Goal: Answer question/provide support: Share knowledge or assist other users

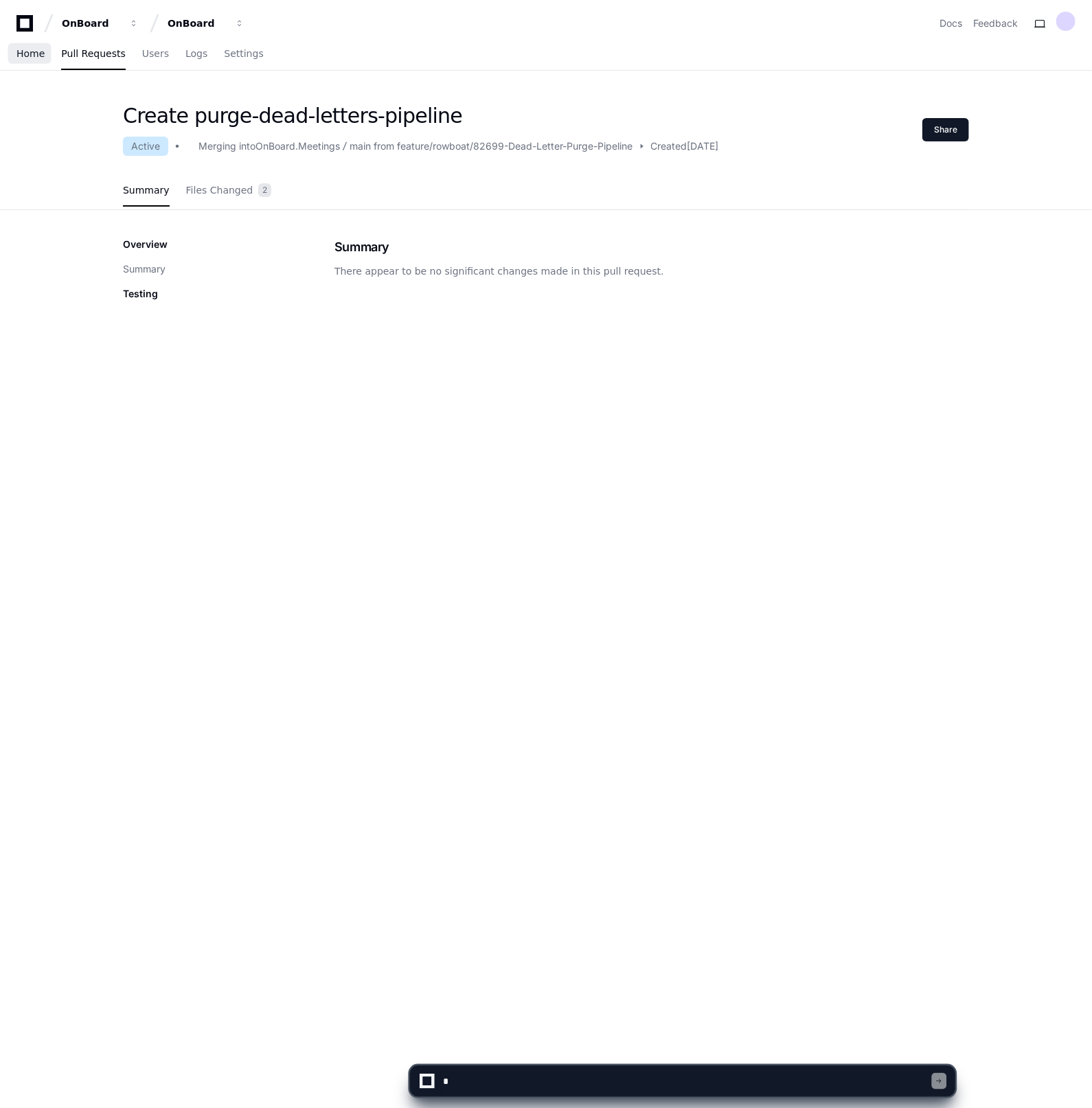
click at [24, 55] on span "Home" at bounding box center [30, 54] width 29 height 8
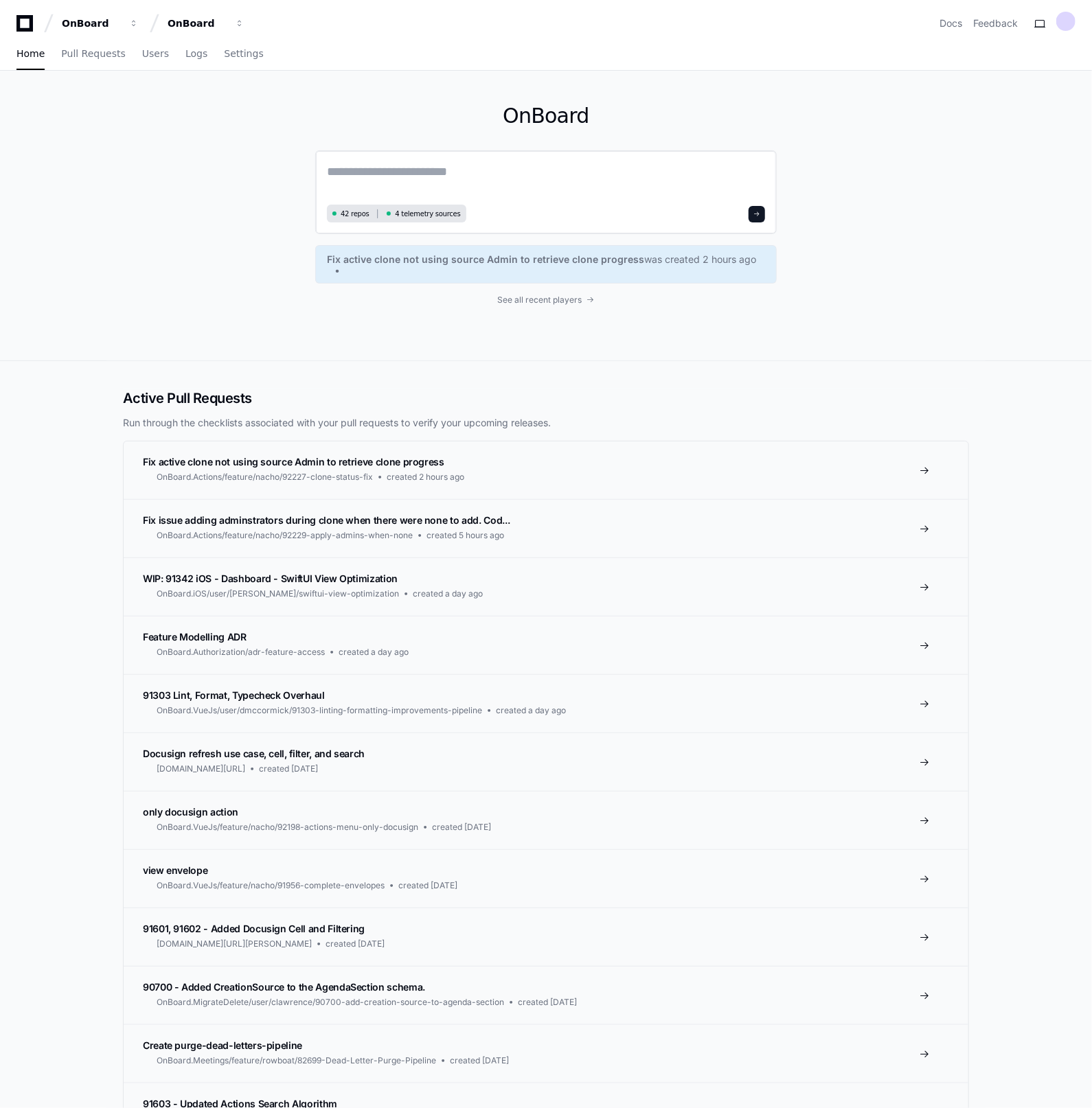
click at [406, 163] on textarea at bounding box center [546, 181] width 438 height 38
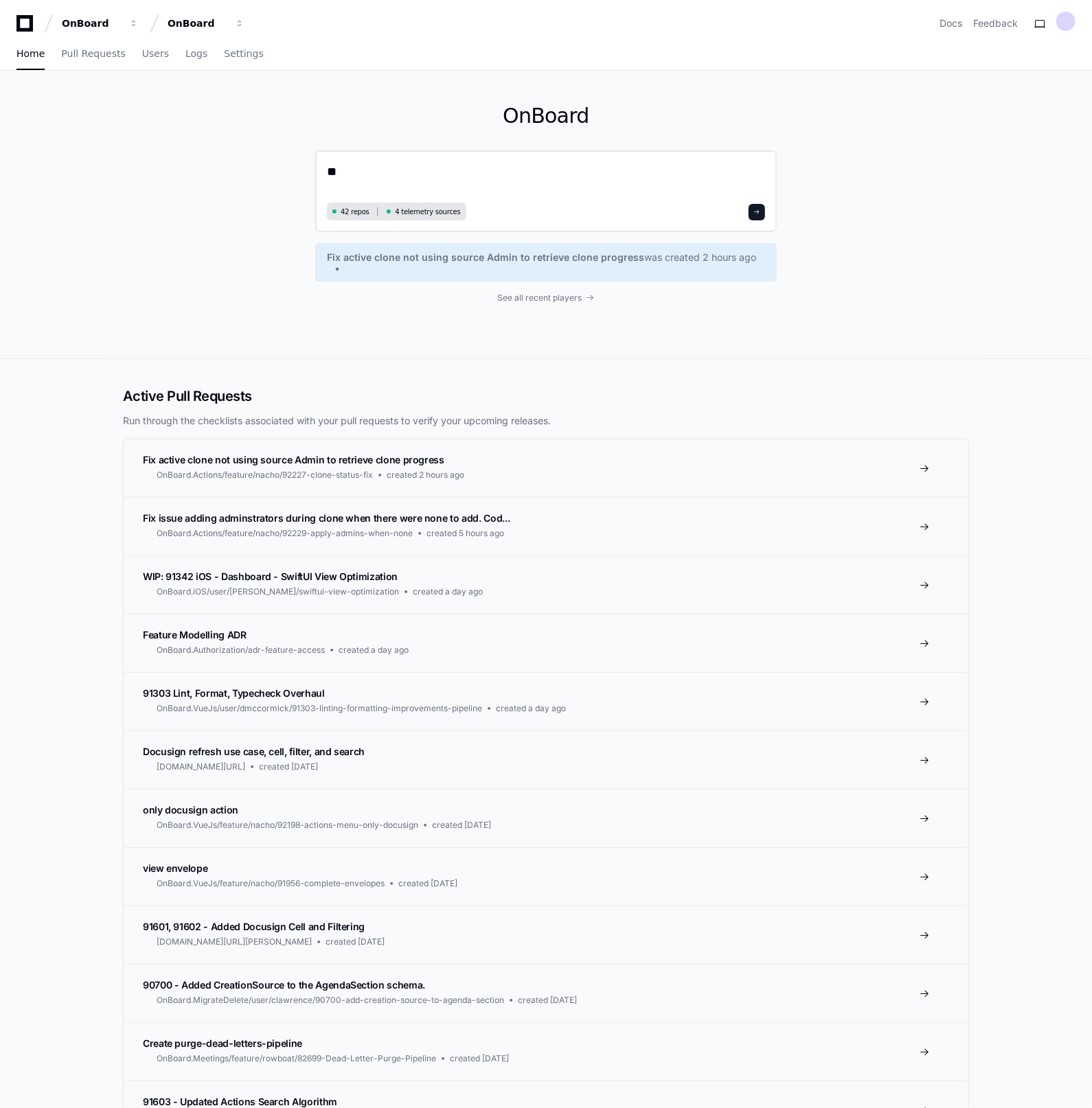
type textarea "*"
type textarea "**********"
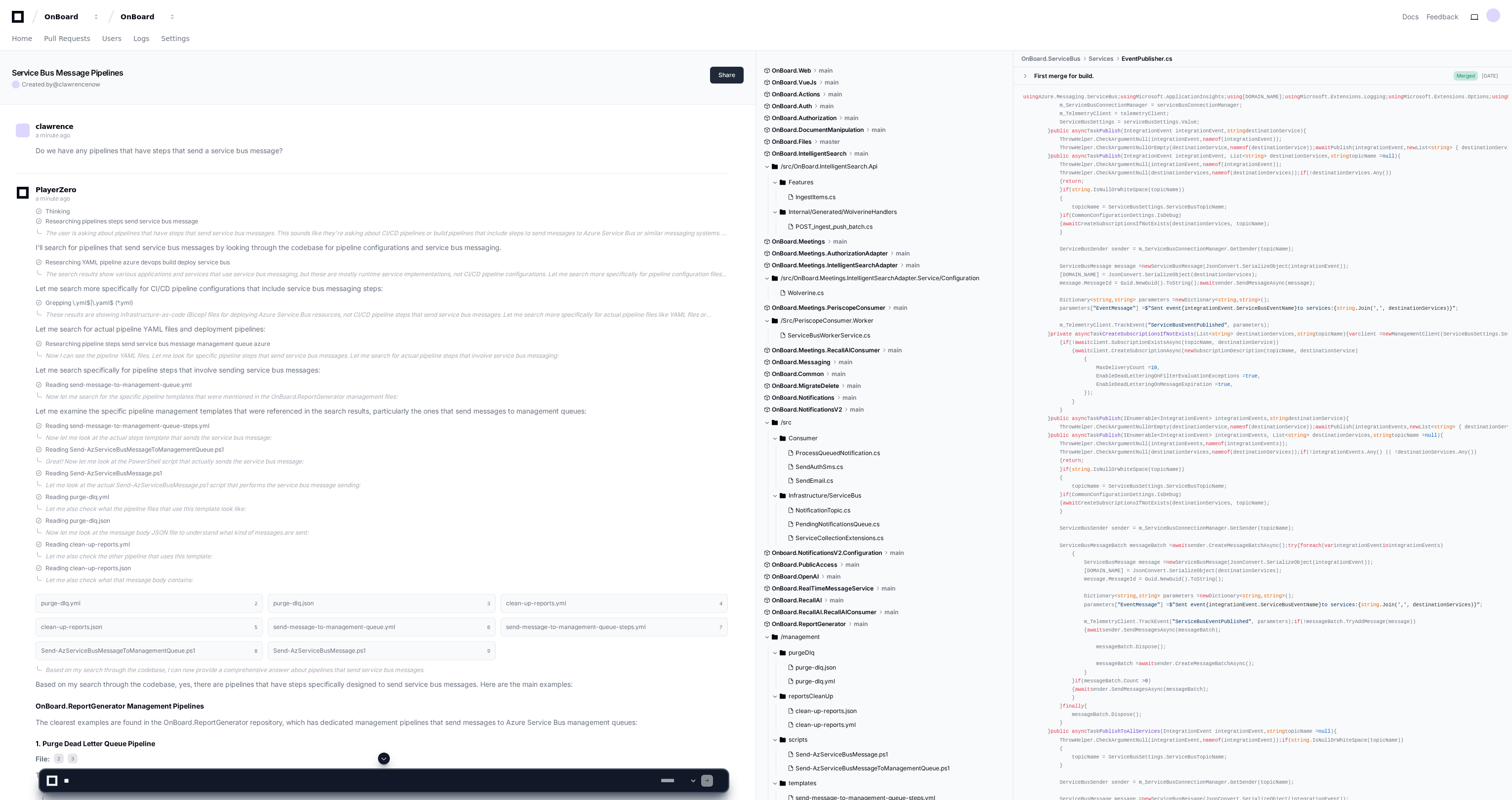
click at [731, 76] on button "Share" at bounding box center [727, 75] width 33 height 17
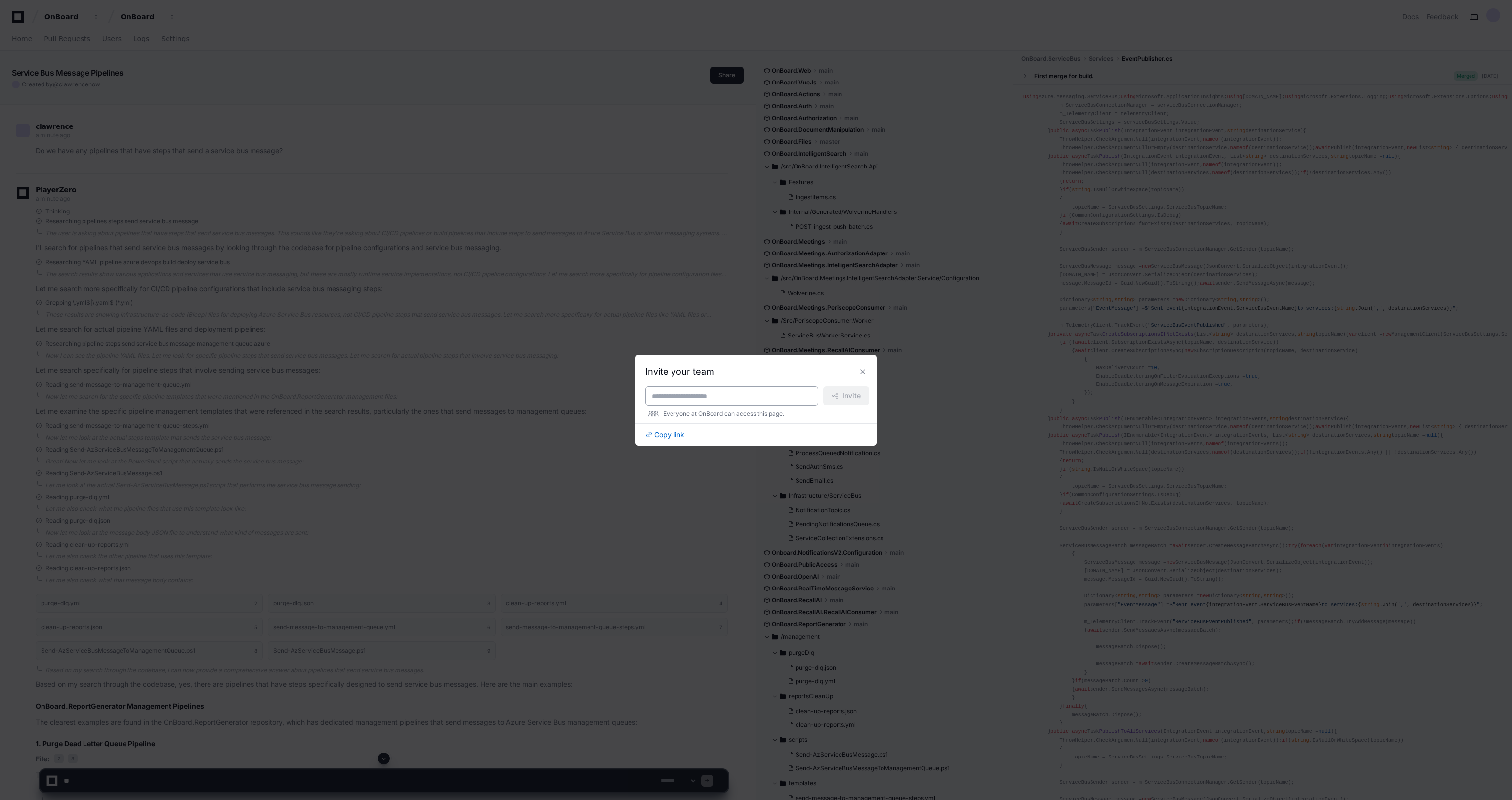
click at [718, 393] on input at bounding box center [731, 396] width 160 height 10
type input "**"
click at [787, 378] on button at bounding box center [862, 372] width 16 height 16
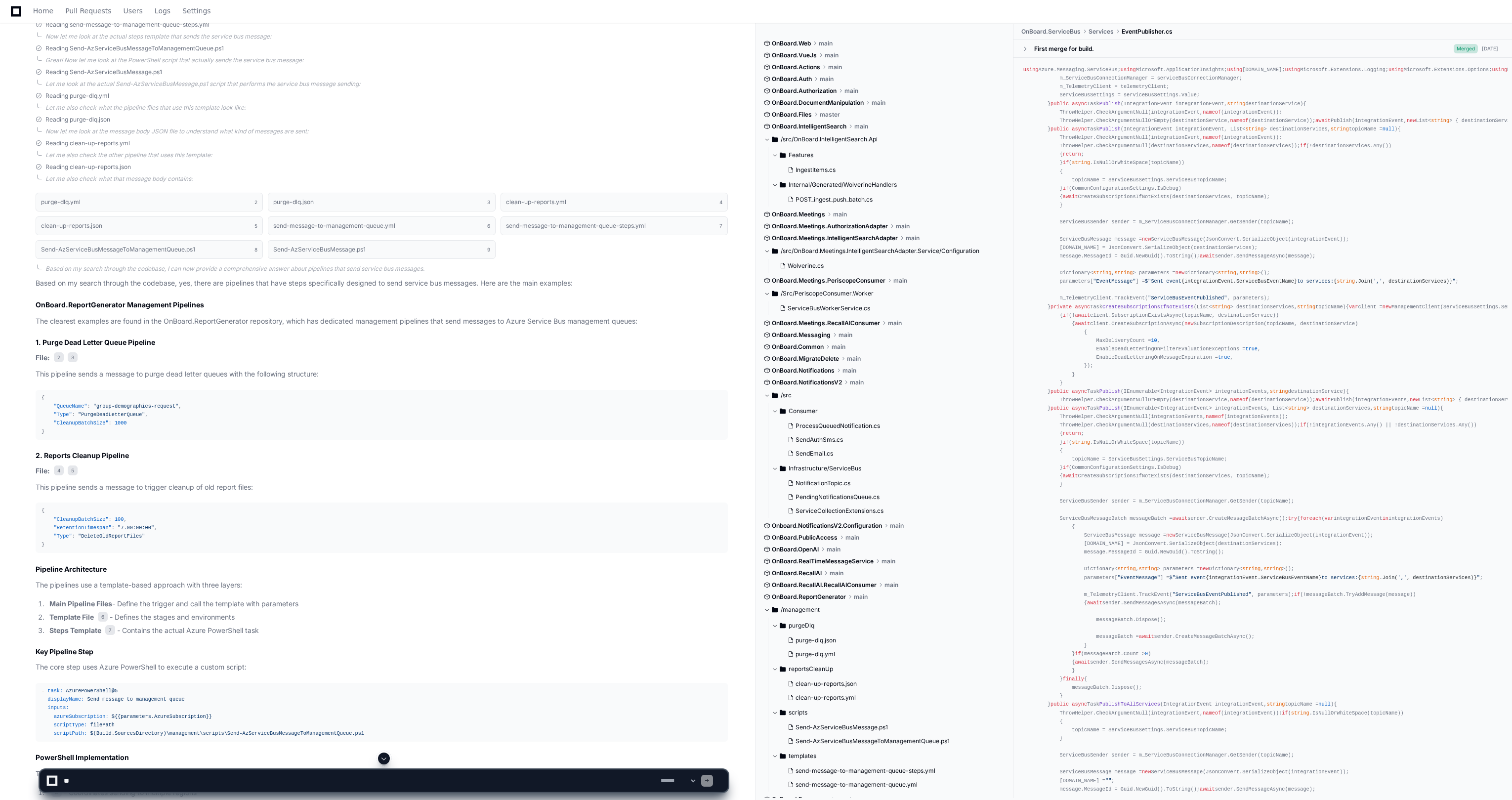
scroll to position [302, 0]
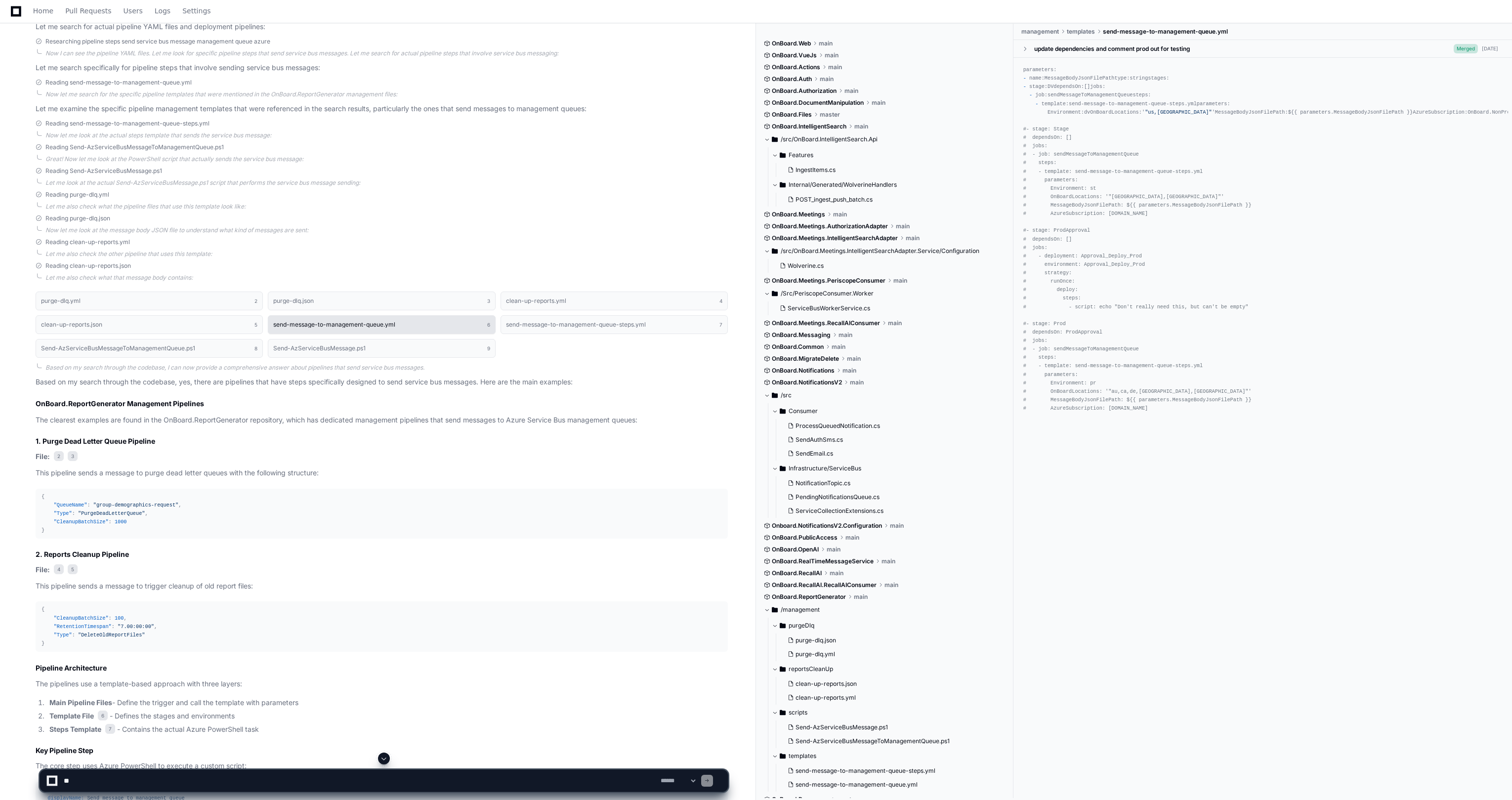
click at [363, 323] on h1 "send-message-to-management-queue.yml" at bounding box center [335, 325] width 122 height 6
click at [787, 46] on span at bounding box center [1025, 49] width 7 height 7
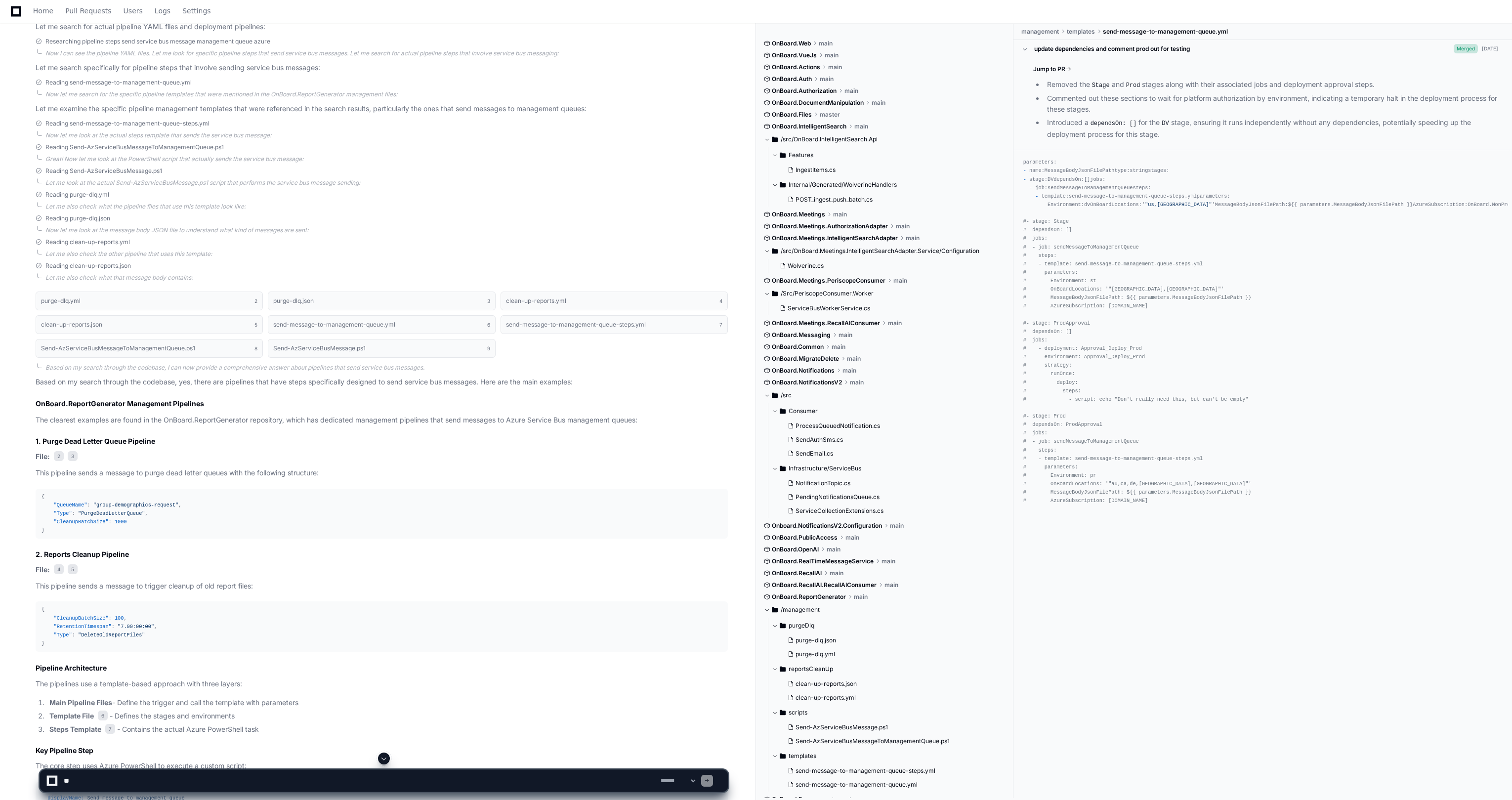
click at [787, 46] on span at bounding box center [1025, 49] width 7 height 7
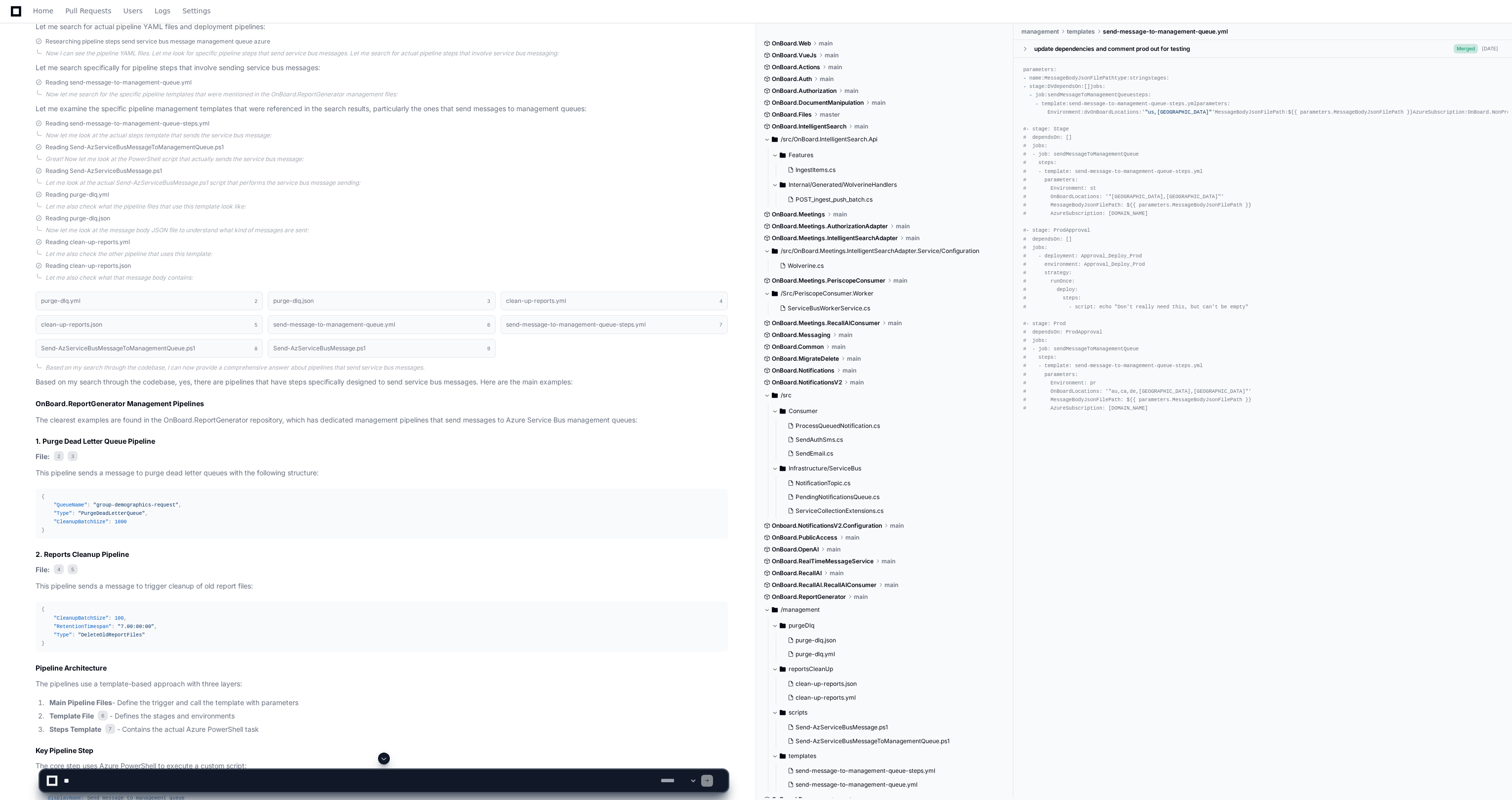
click at [787, 46] on span at bounding box center [1025, 49] width 7 height 7
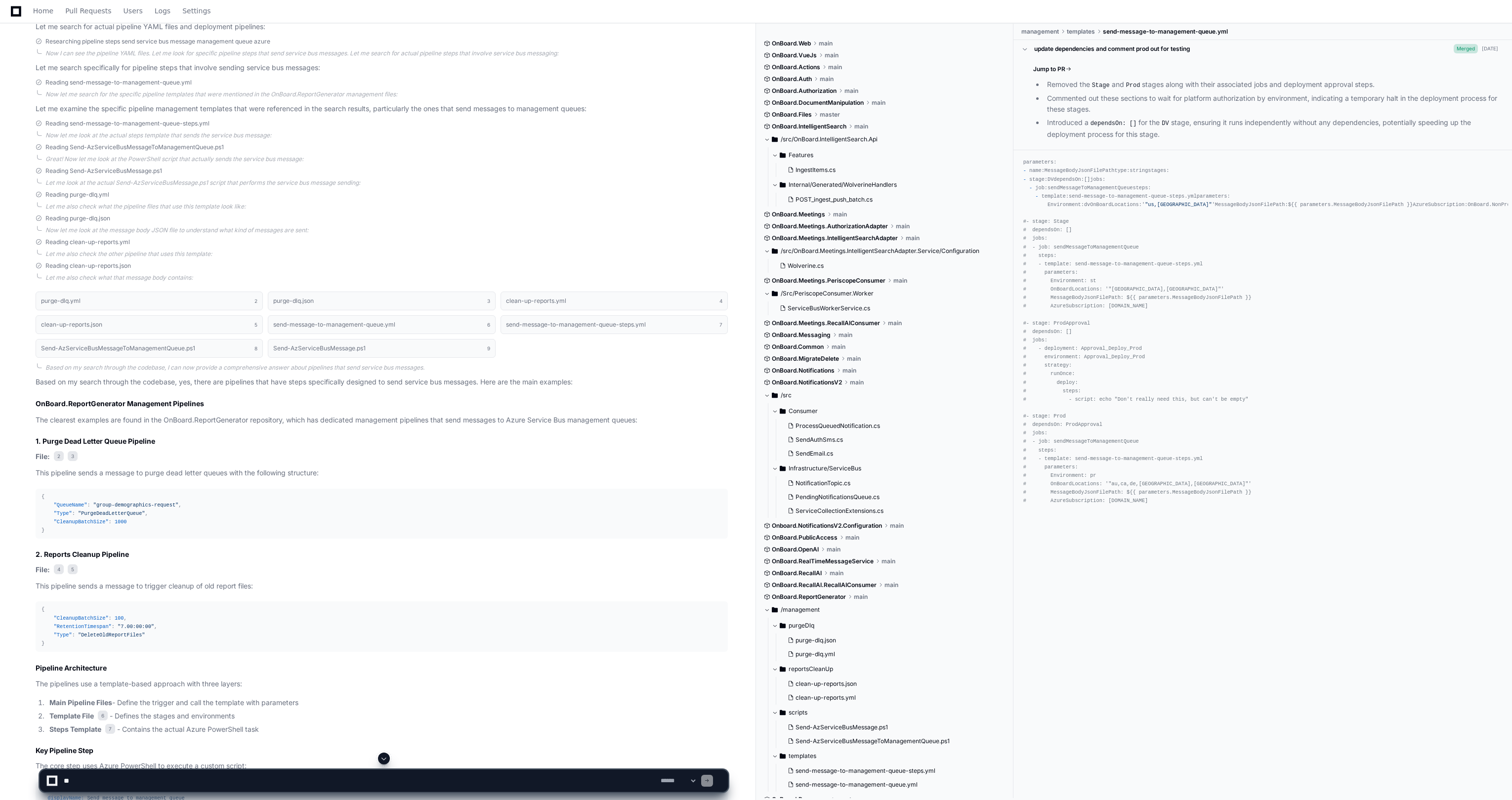
click at [787, 46] on span at bounding box center [1025, 49] width 7 height 7
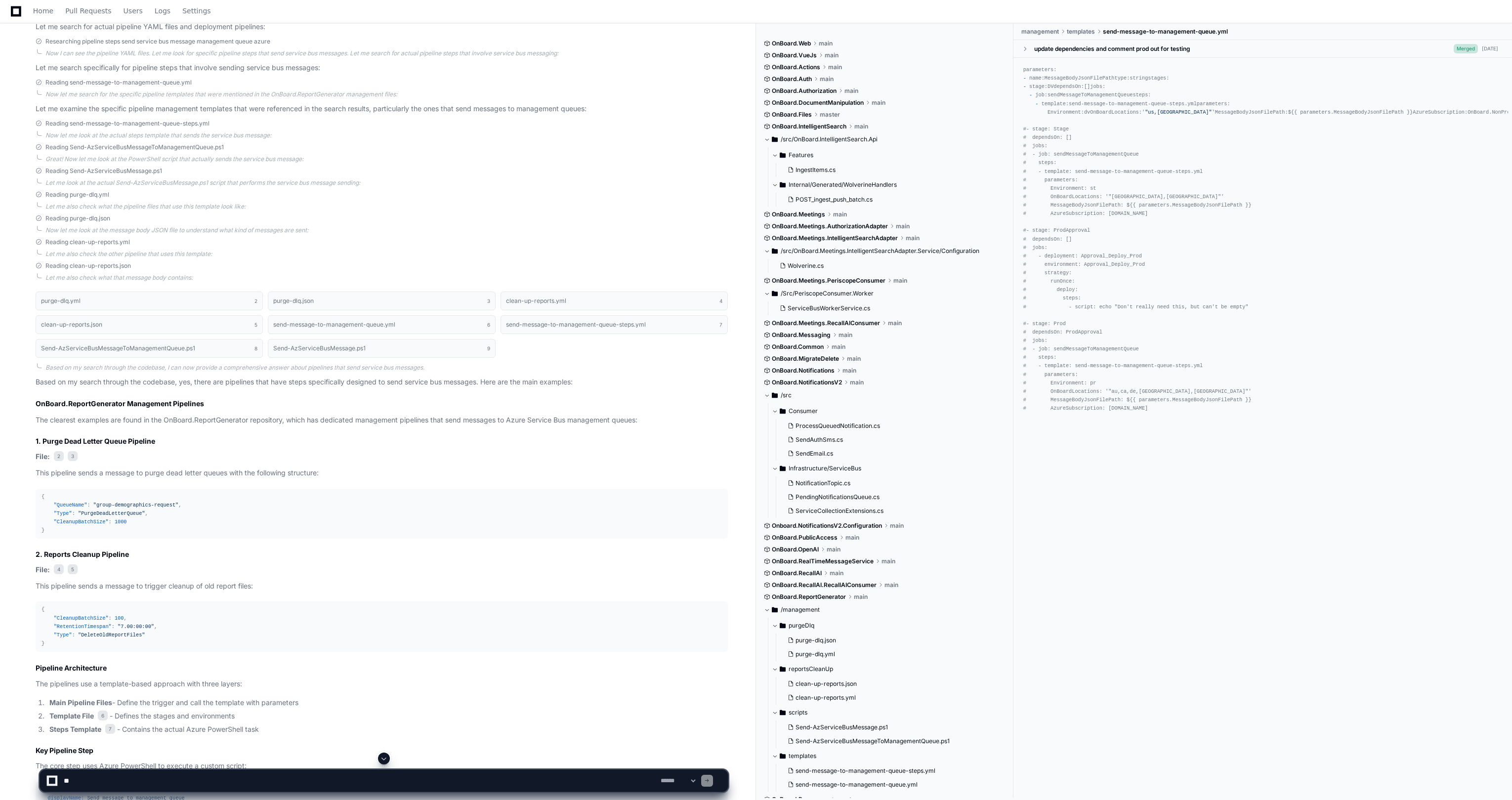
click at [787, 48] on div "[DATE]" at bounding box center [1490, 49] width 16 height 8
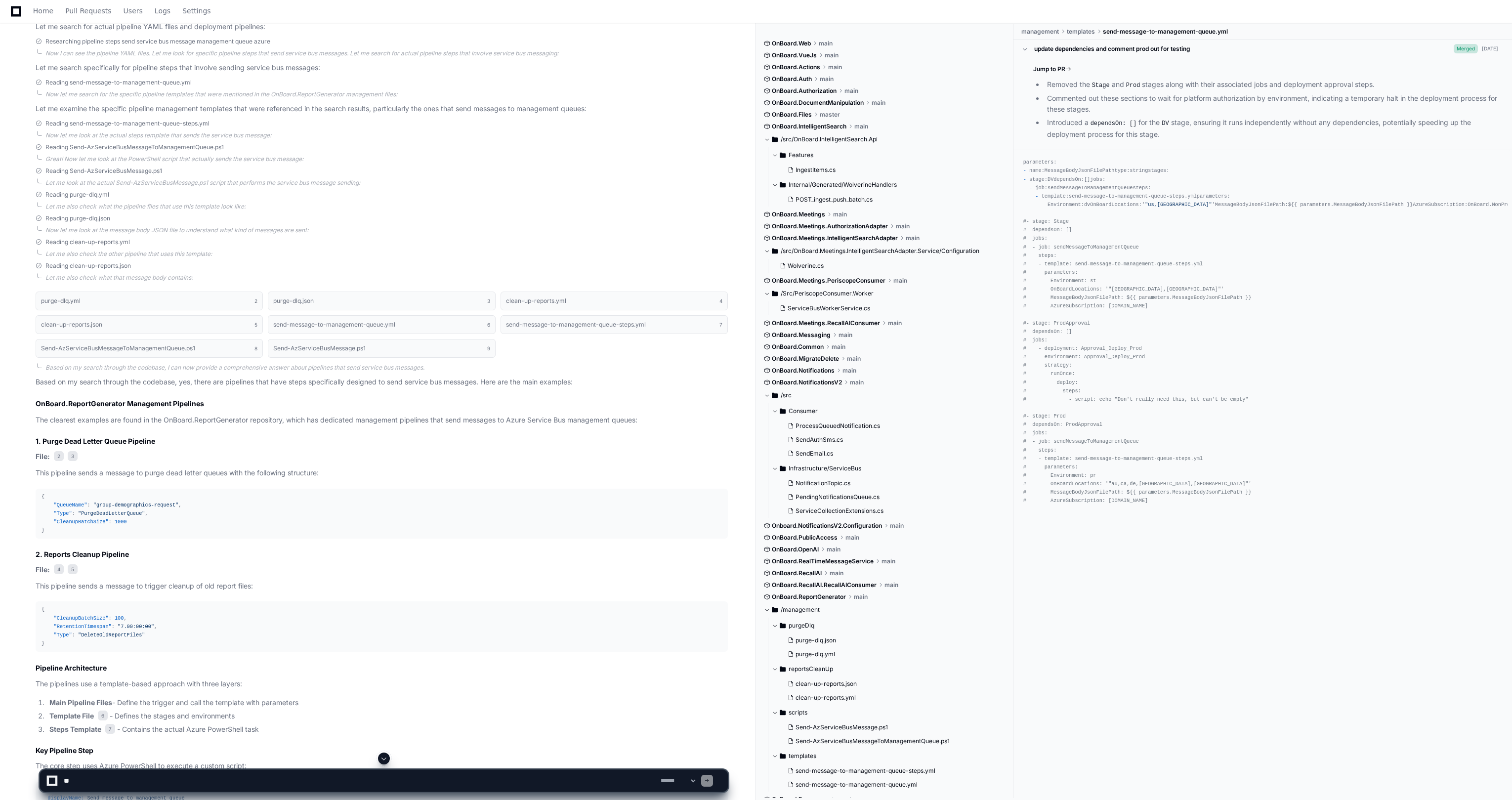
click at [787, 50] on span "Merged" at bounding box center [1466, 49] width 24 height 9
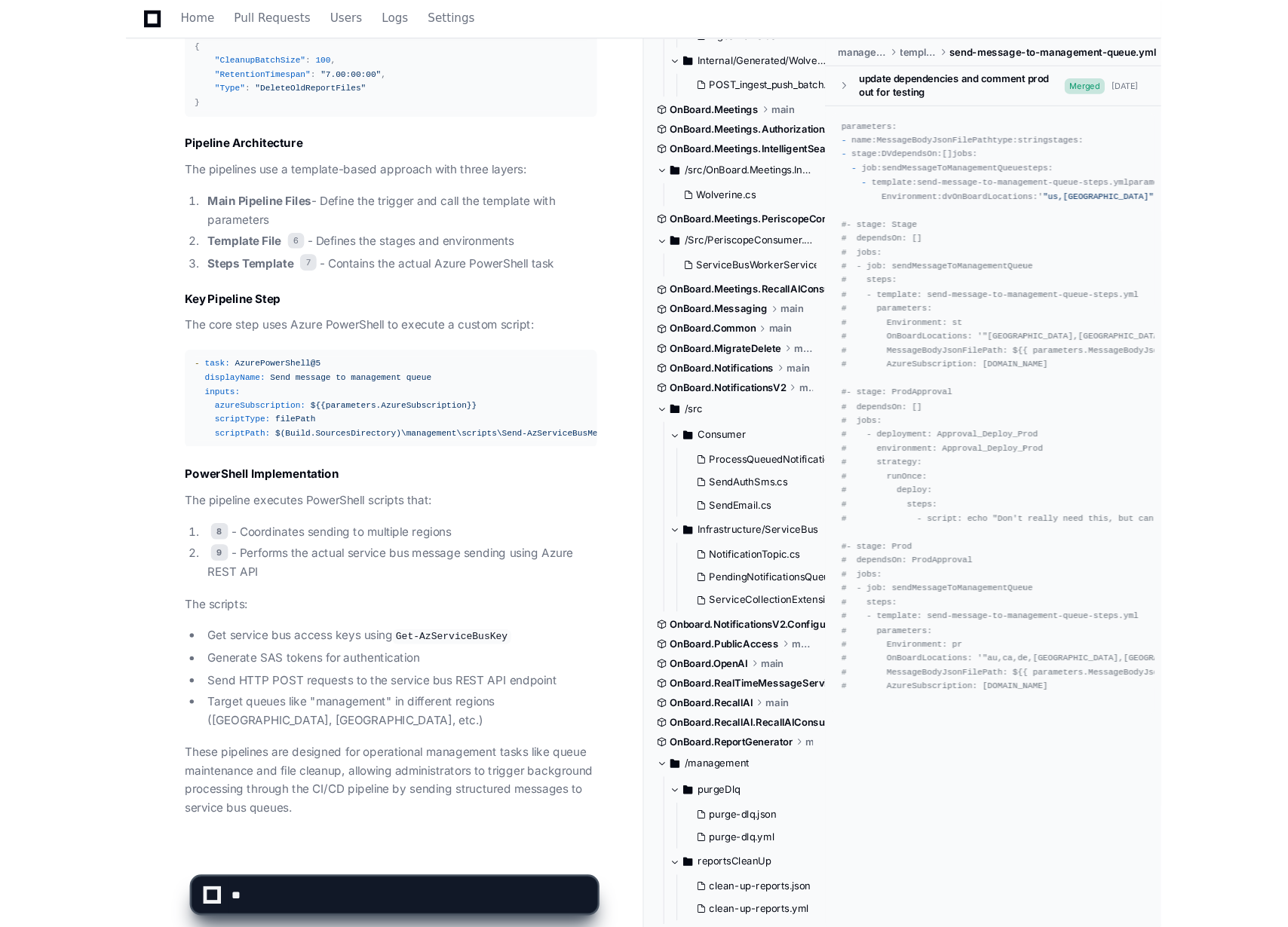
scroll to position [1293, 0]
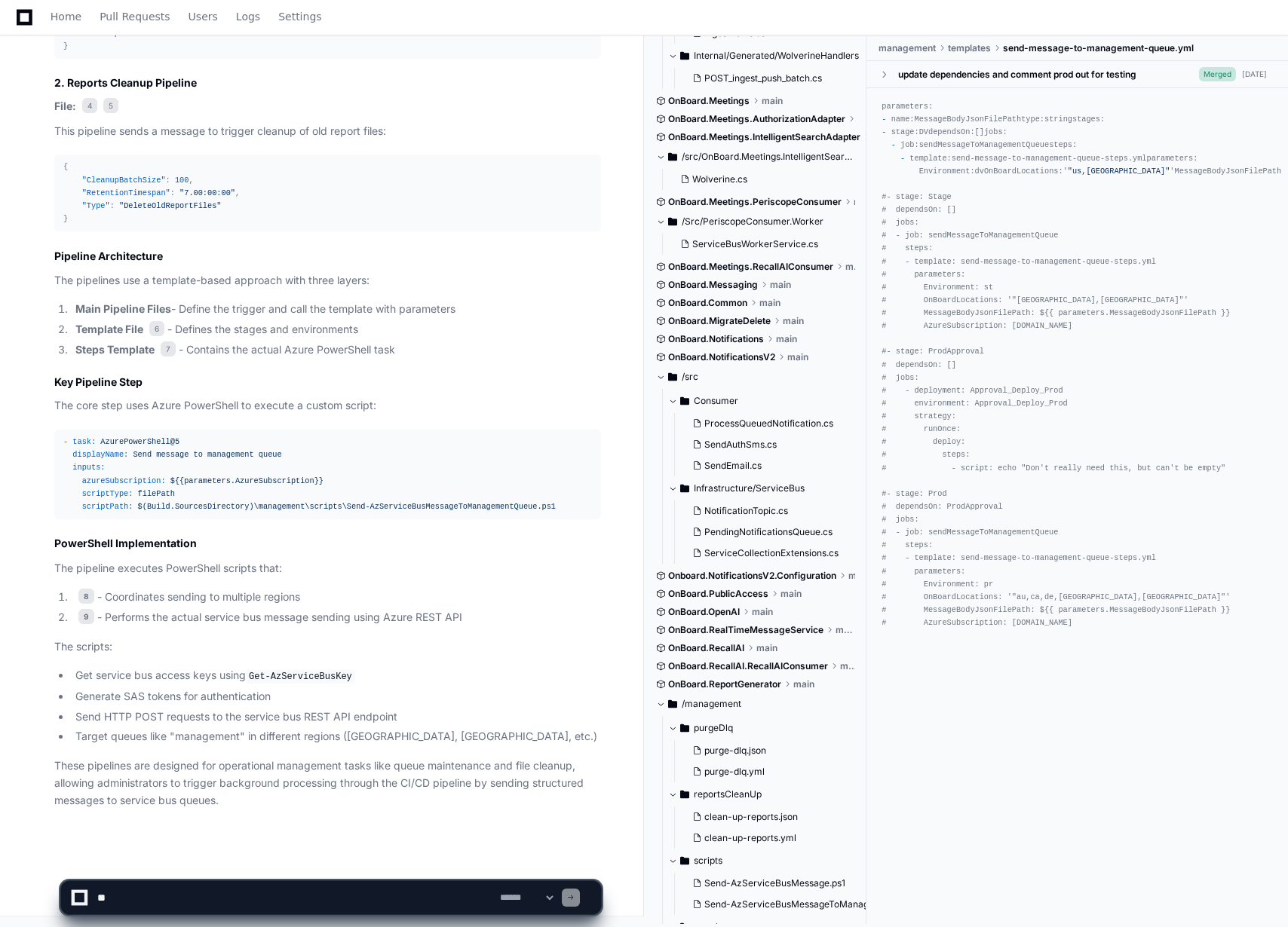
click at [214, 903] on textarea at bounding box center [296, 897] width 403 height 33
type textarea "**********"
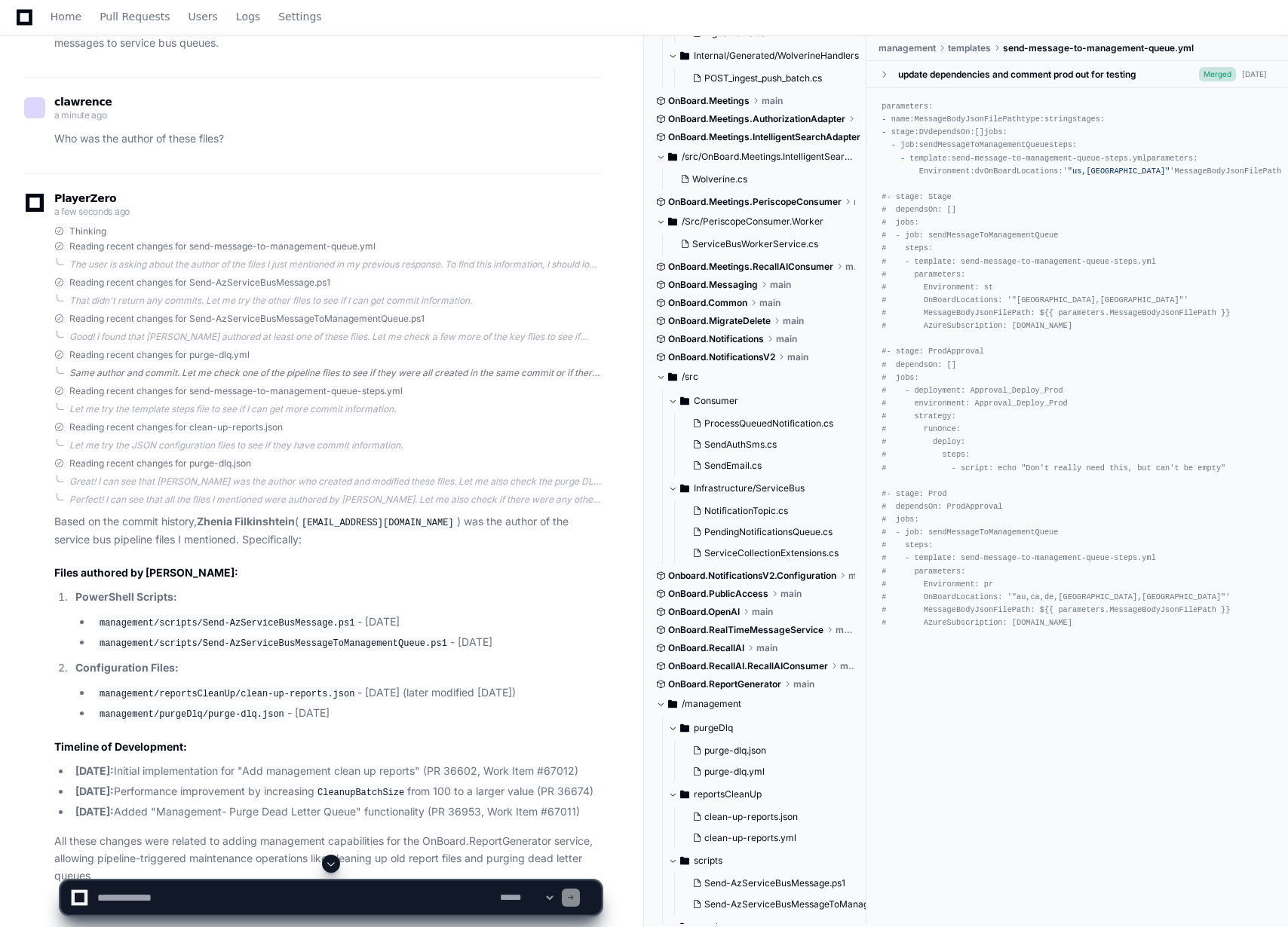
scroll to position [2174, 0]
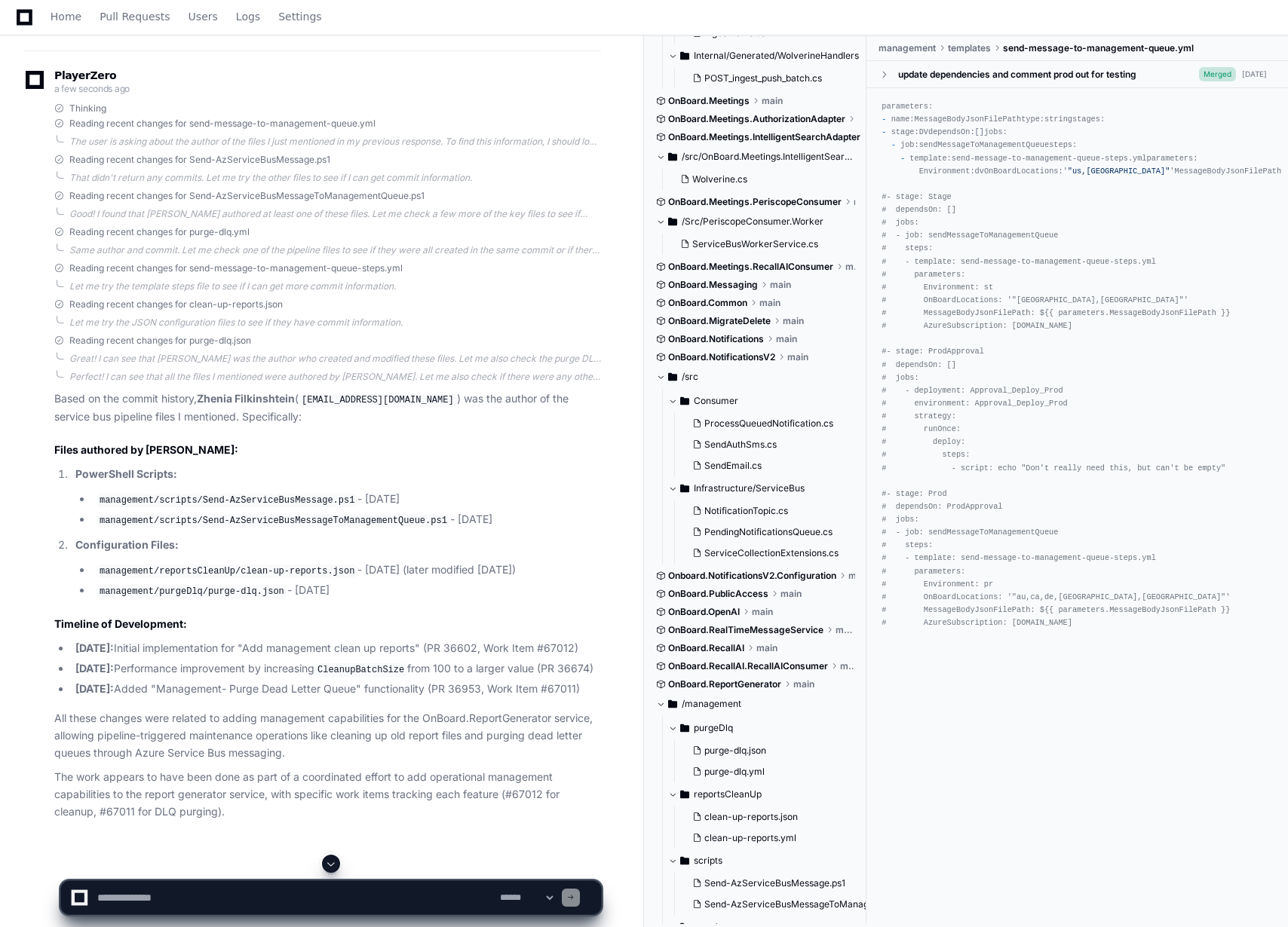
click at [288, 761] on p "All these changes were related to adding management capabilities for the OnBoar…" at bounding box center [328, 735] width 546 height 51
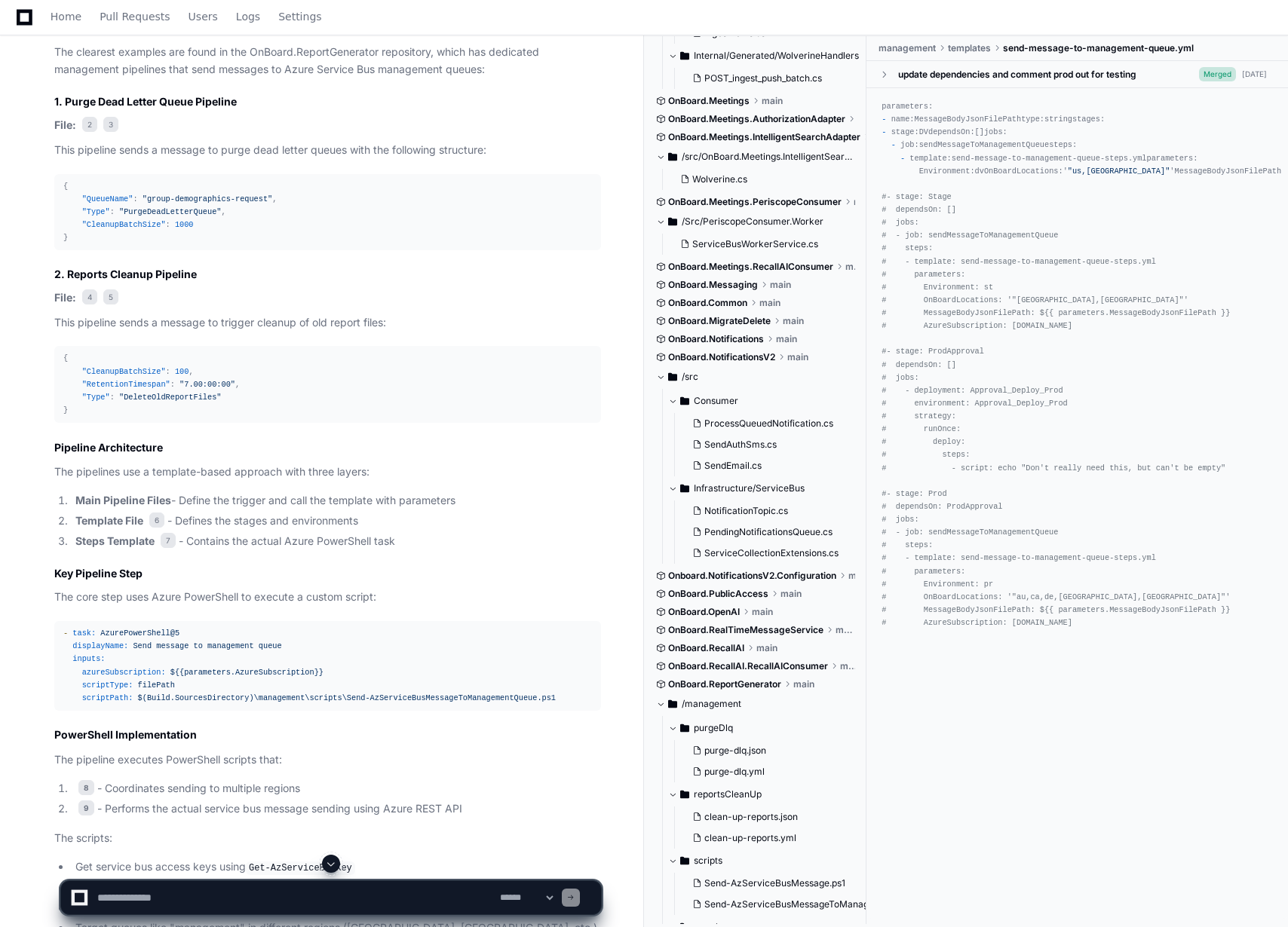
scroll to position [46, 0]
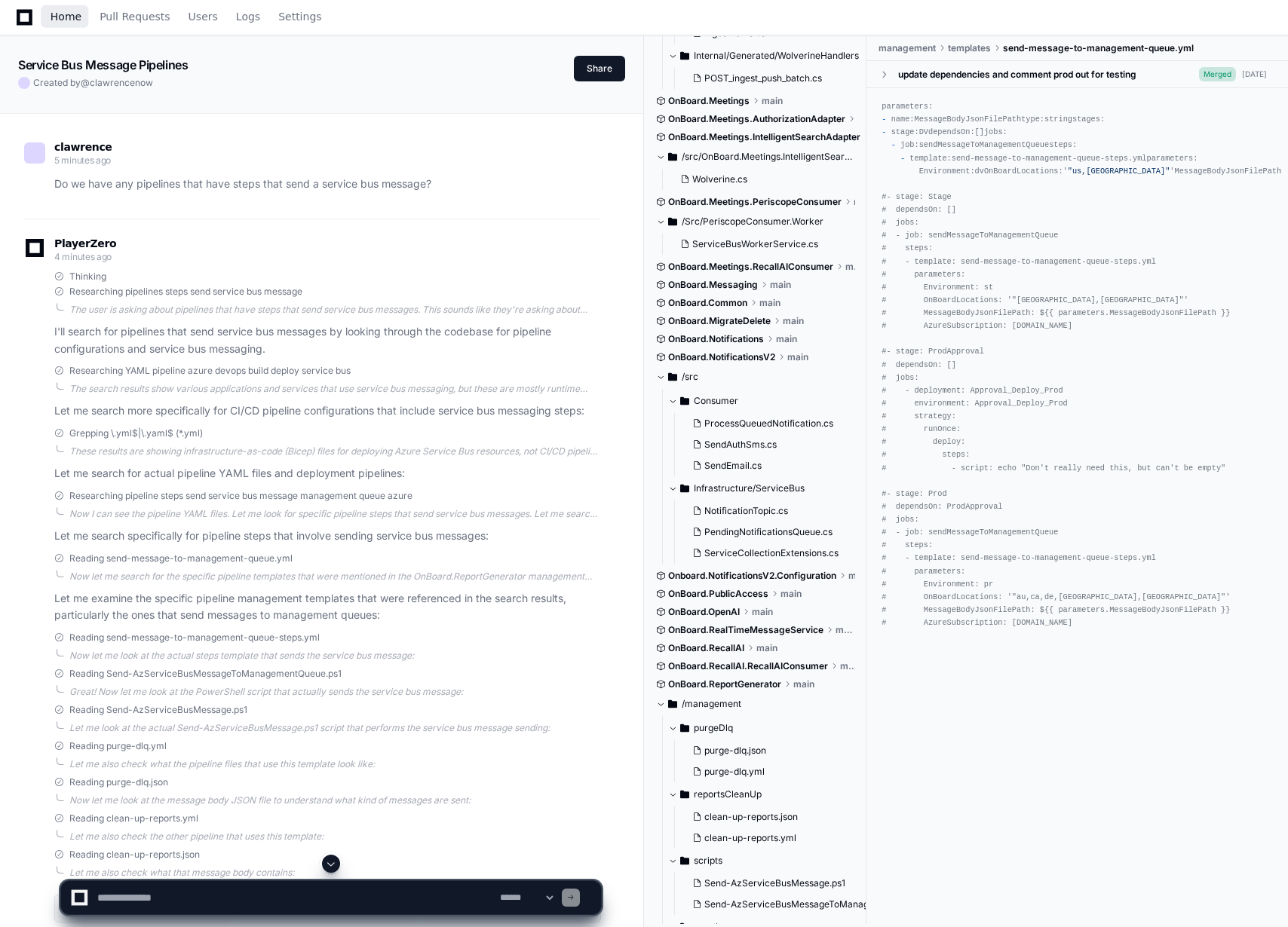
click at [60, 13] on span "Home" at bounding box center [65, 16] width 31 height 9
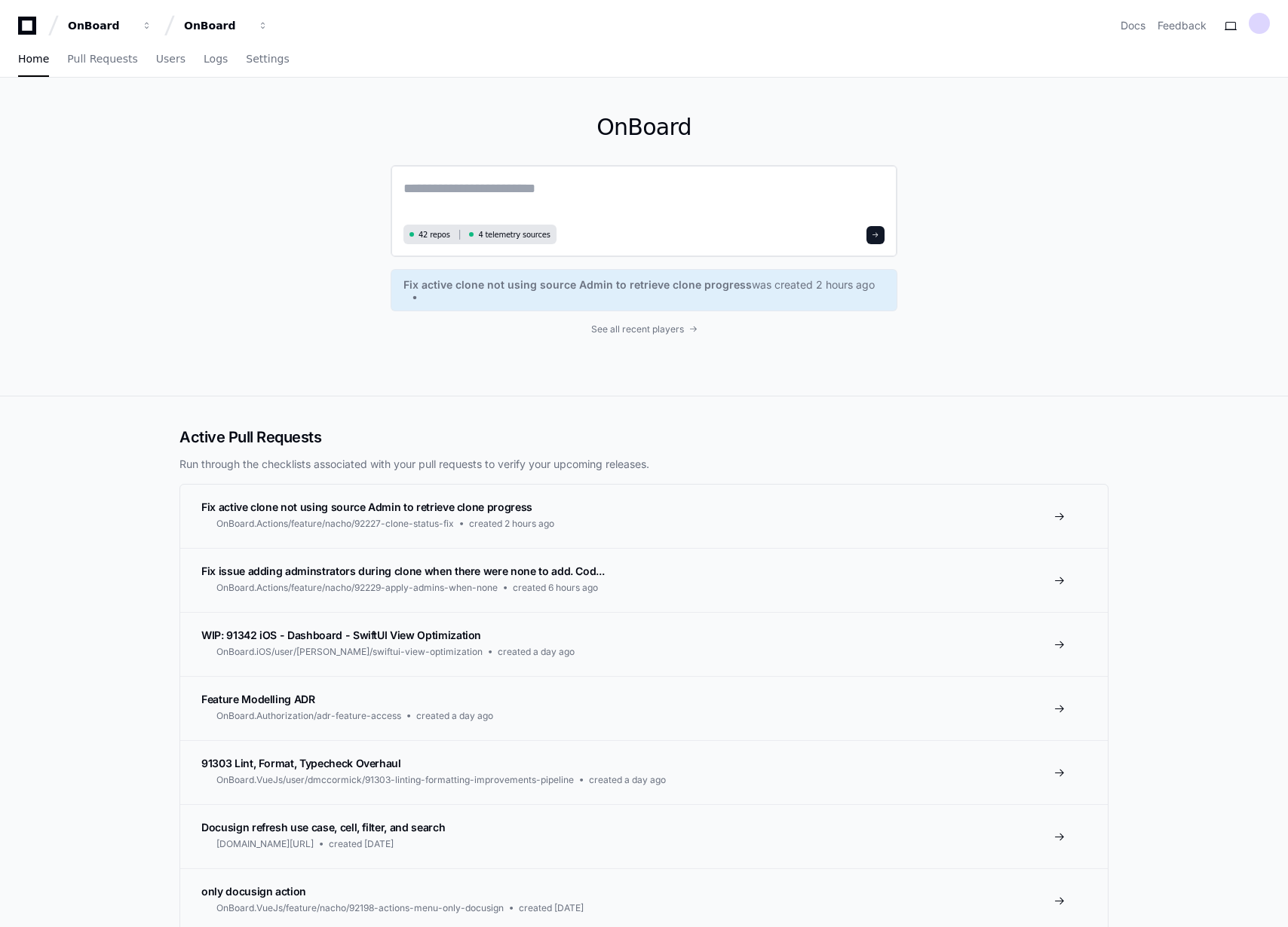
click at [877, 233] on span at bounding box center [875, 235] width 7 height 7
click at [671, 330] on span "See all recent players" at bounding box center [638, 329] width 93 height 12
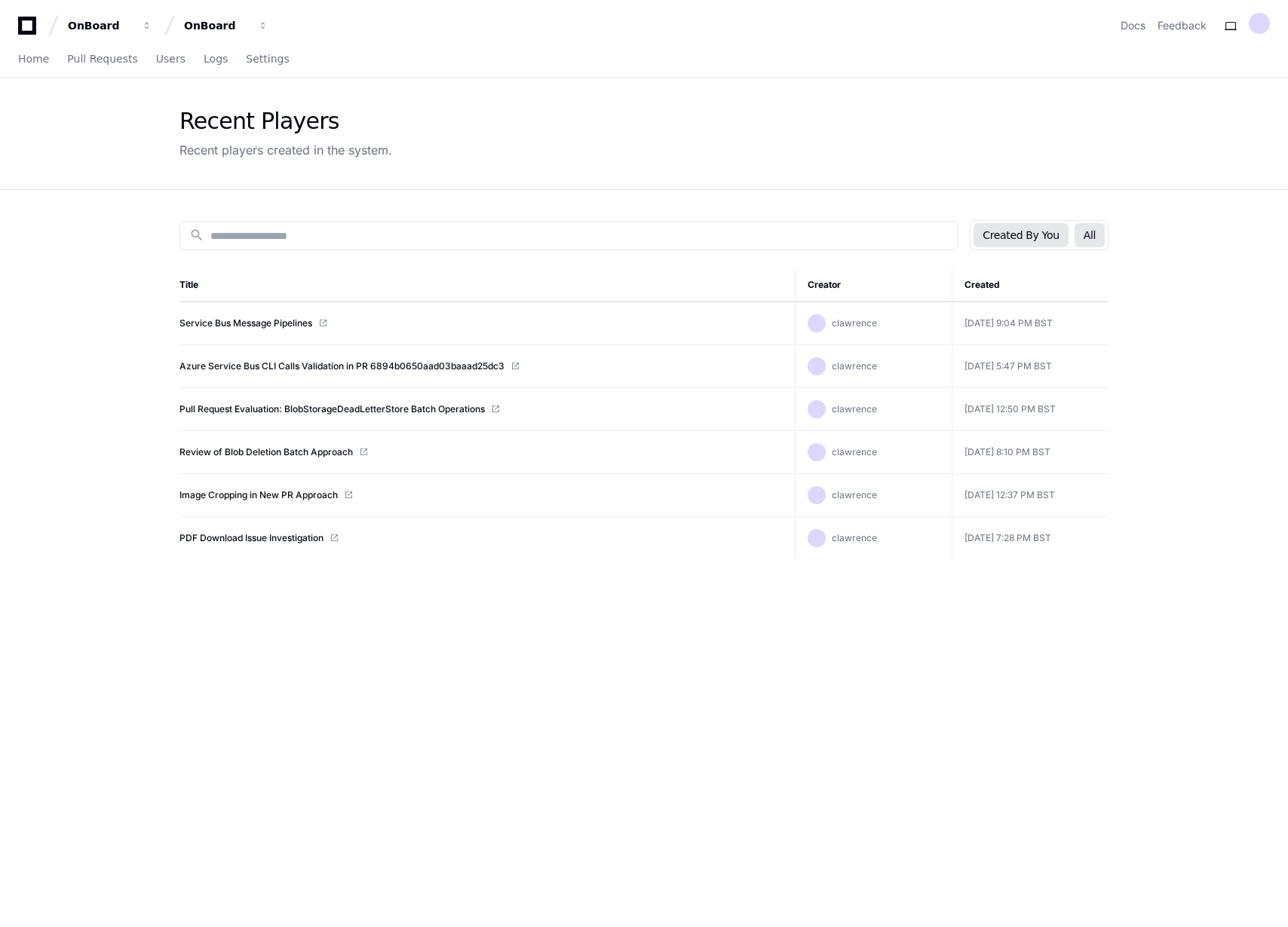
click at [1095, 236] on button "All" at bounding box center [1090, 235] width 30 height 24
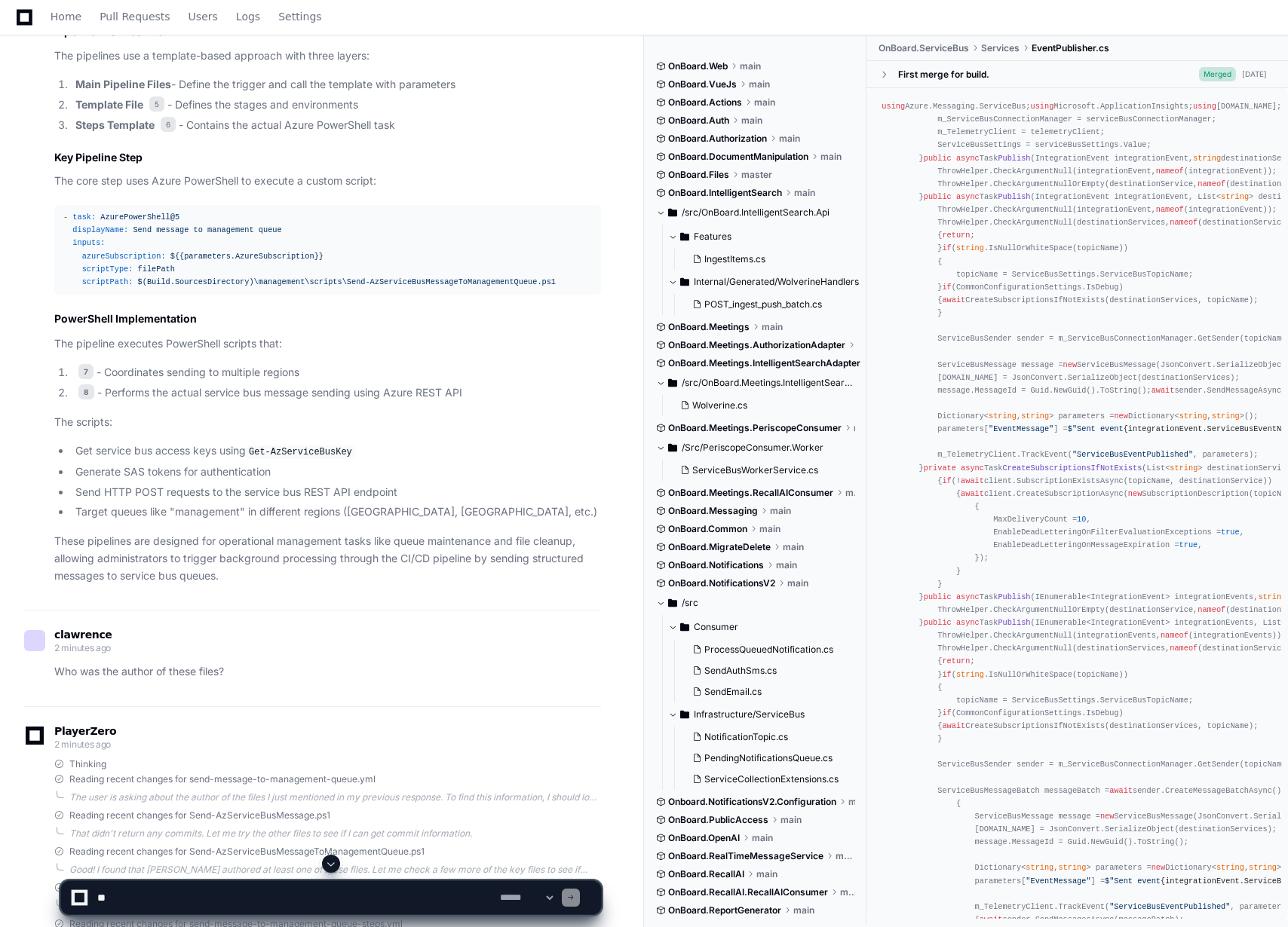
scroll to position [2233, 0]
